Goal: Task Accomplishment & Management: Complete application form

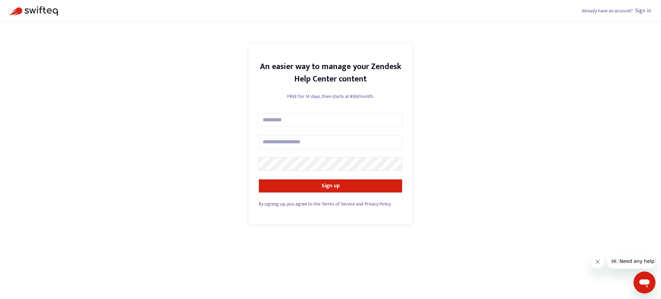
click at [289, 204] on span "By signing up, you agree to the" at bounding box center [290, 204] width 62 height 8
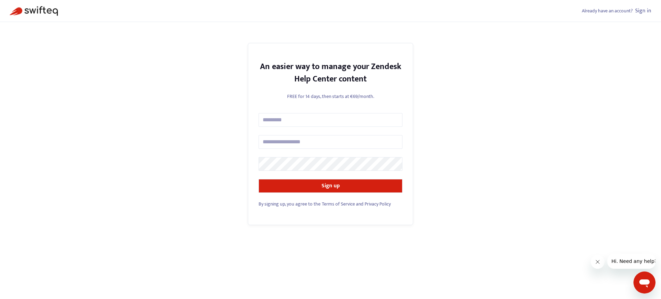
click at [289, 204] on span "By signing up, you agree to the" at bounding box center [290, 204] width 62 height 8
click at [643, 11] on link "Sign in" at bounding box center [643, 10] width 16 height 9
click at [289, 204] on span "By signing up, you agree to the" at bounding box center [290, 204] width 62 height 8
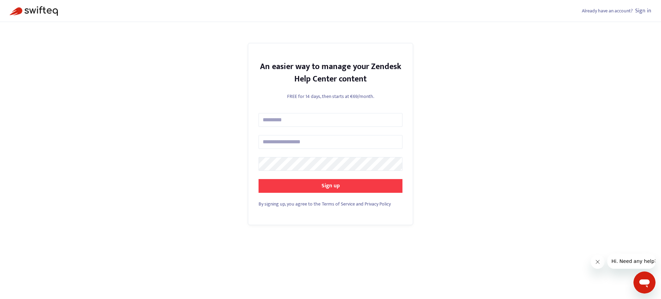
click at [330, 186] on strong "Sign up" at bounding box center [331, 185] width 18 height 9
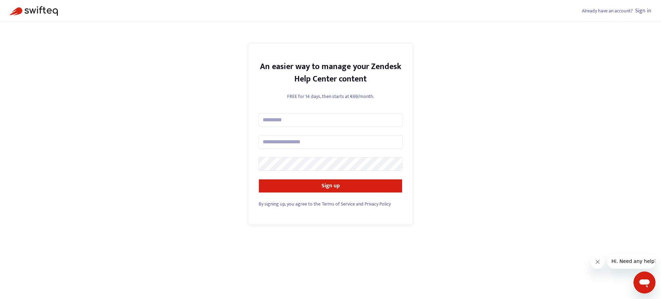
click at [289, 204] on span "By signing up, you agree to the" at bounding box center [290, 204] width 62 height 8
